Goal: Information Seeking & Learning: Learn about a topic

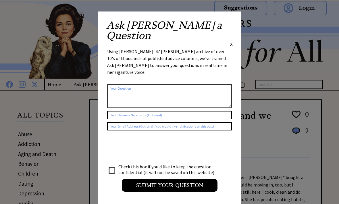
click at [226, 24] on div "Ask [PERSON_NAME] a Question X" at bounding box center [169, 33] width 126 height 27
click at [228, 22] on div "Ask Ann a Question X" at bounding box center [169, 33] width 126 height 27
click at [230, 41] on span "X" at bounding box center [231, 44] width 3 height 6
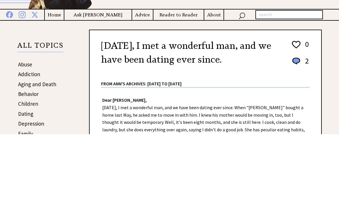
scroll to position [89, 0]
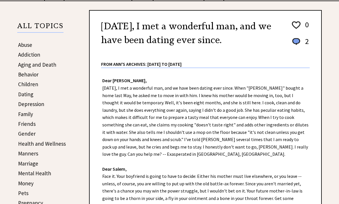
click at [30, 66] on link "Aging and Death" at bounding box center [37, 64] width 38 height 7
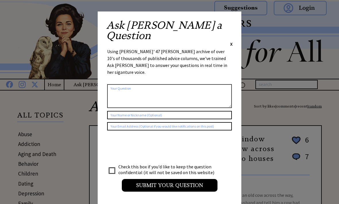
click at [232, 20] on div "Ask Ann a Question X Using Ann Landers' 47 vear archive of over 10's of thousan…" at bounding box center [169, 108] width 143 height 194
click at [231, 41] on span "X" at bounding box center [231, 44] width 3 height 6
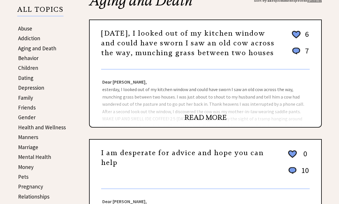
scroll to position [130, 0]
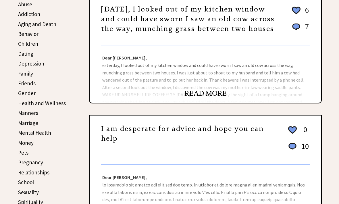
click at [221, 93] on link "READ MORE" at bounding box center [205, 93] width 42 height 9
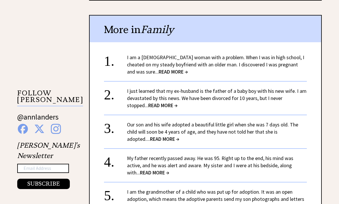
scroll to position [482, 0]
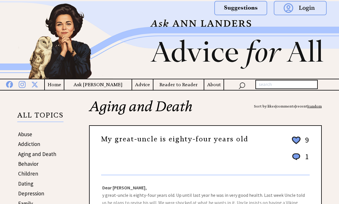
scroll to position [149, 0]
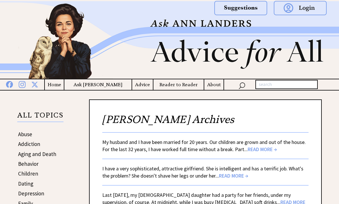
scroll to position [4, 0]
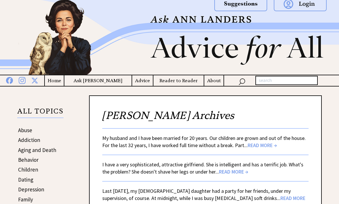
click at [132, 80] on h4 "Advice" at bounding box center [142, 80] width 21 height 7
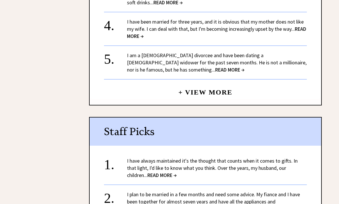
scroll to position [780, 0]
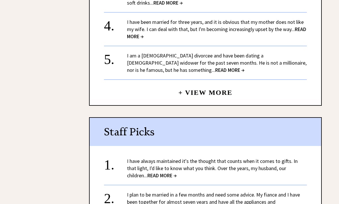
click at [136, 37] on span "READ MORE →" at bounding box center [216, 33] width 179 height 14
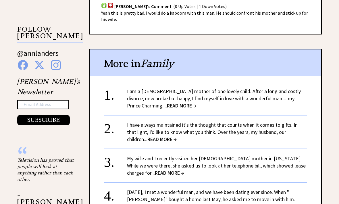
scroll to position [562, 0]
